Goal: Browse casually: Explore the website without a specific task or goal

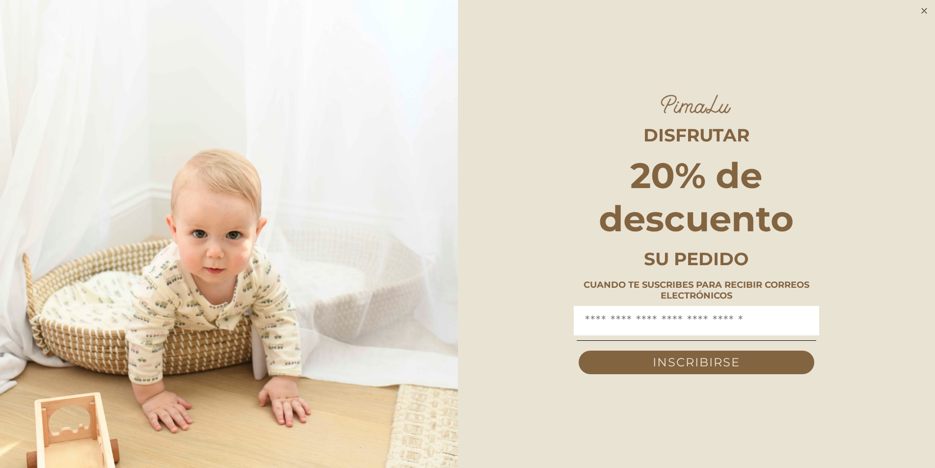
click at [925, 14] on circle "Cerrar diálogo" at bounding box center [924, 10] width 11 height 11
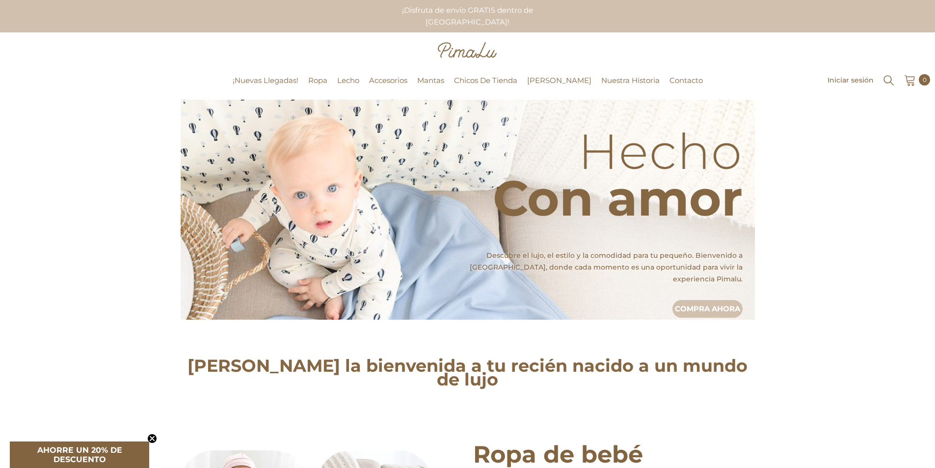
click at [384, 208] on img at bounding box center [468, 210] width 575 height 220
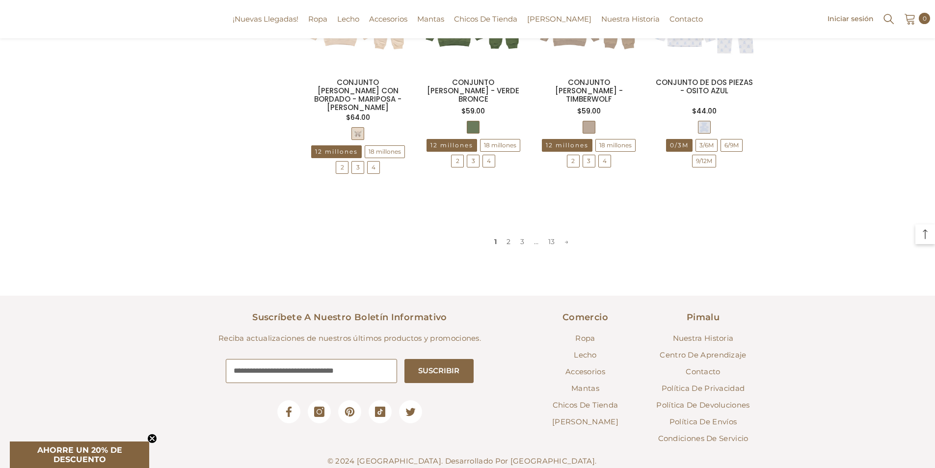
scroll to position [1073, 0]
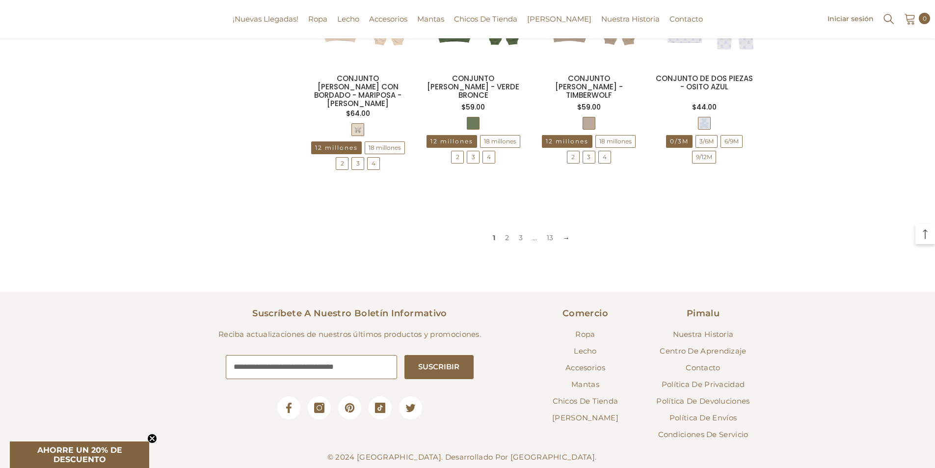
click at [563, 233] on font "→" at bounding box center [566, 237] width 7 height 9
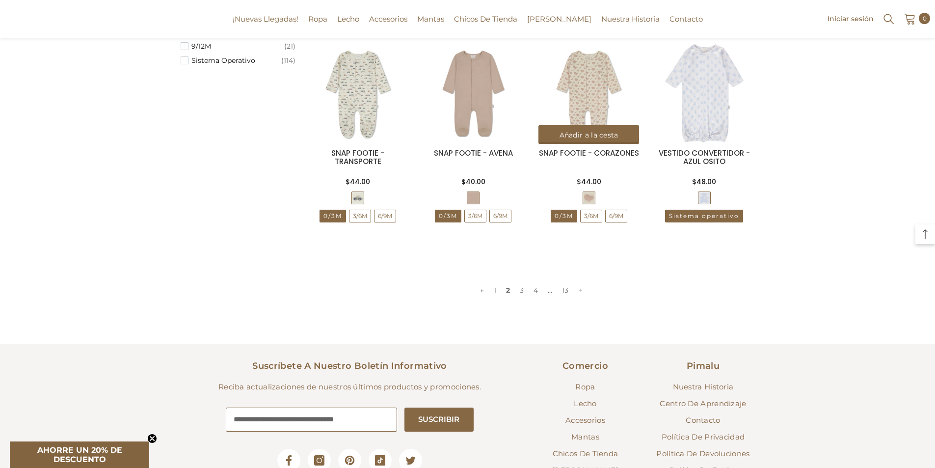
scroll to position [999, 0]
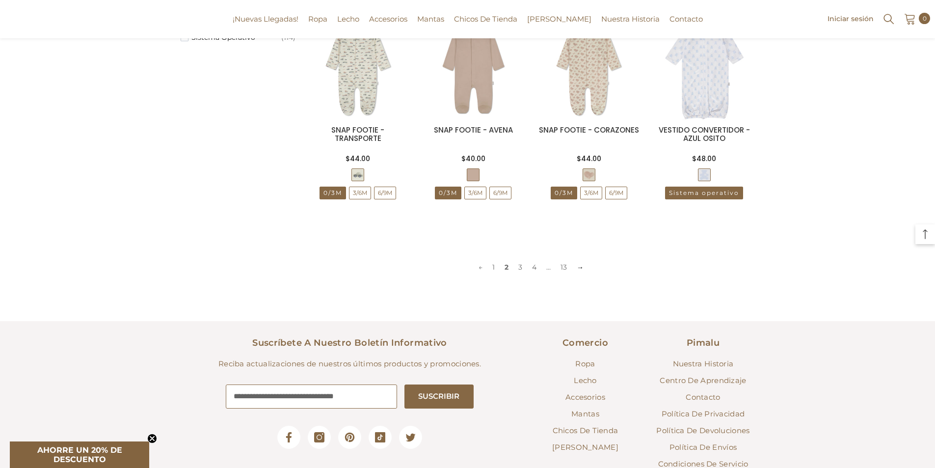
click at [579, 263] on font "→" at bounding box center [580, 267] width 7 height 9
